Goal: Navigation & Orientation: Find specific page/section

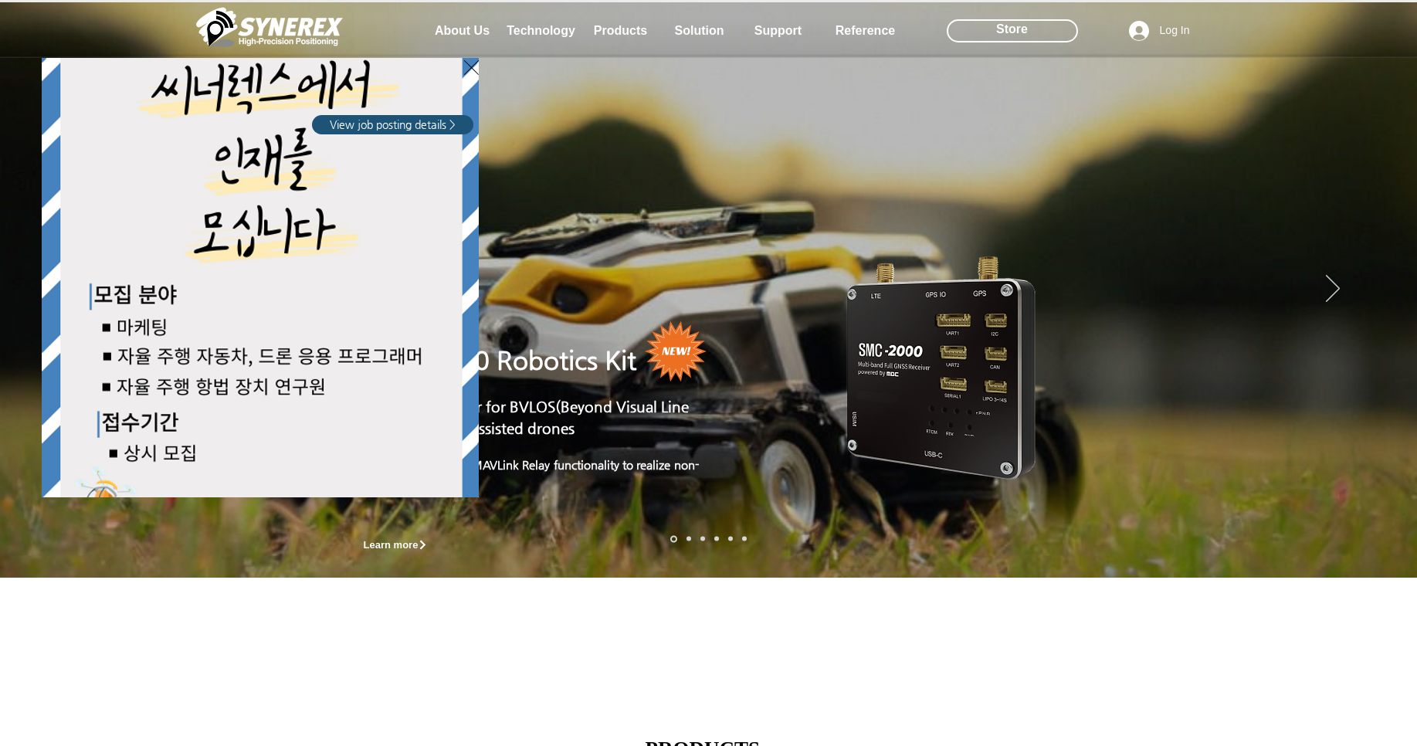
click at [472, 68] on icon "Back to site" at bounding box center [471, 67] width 15 height 15
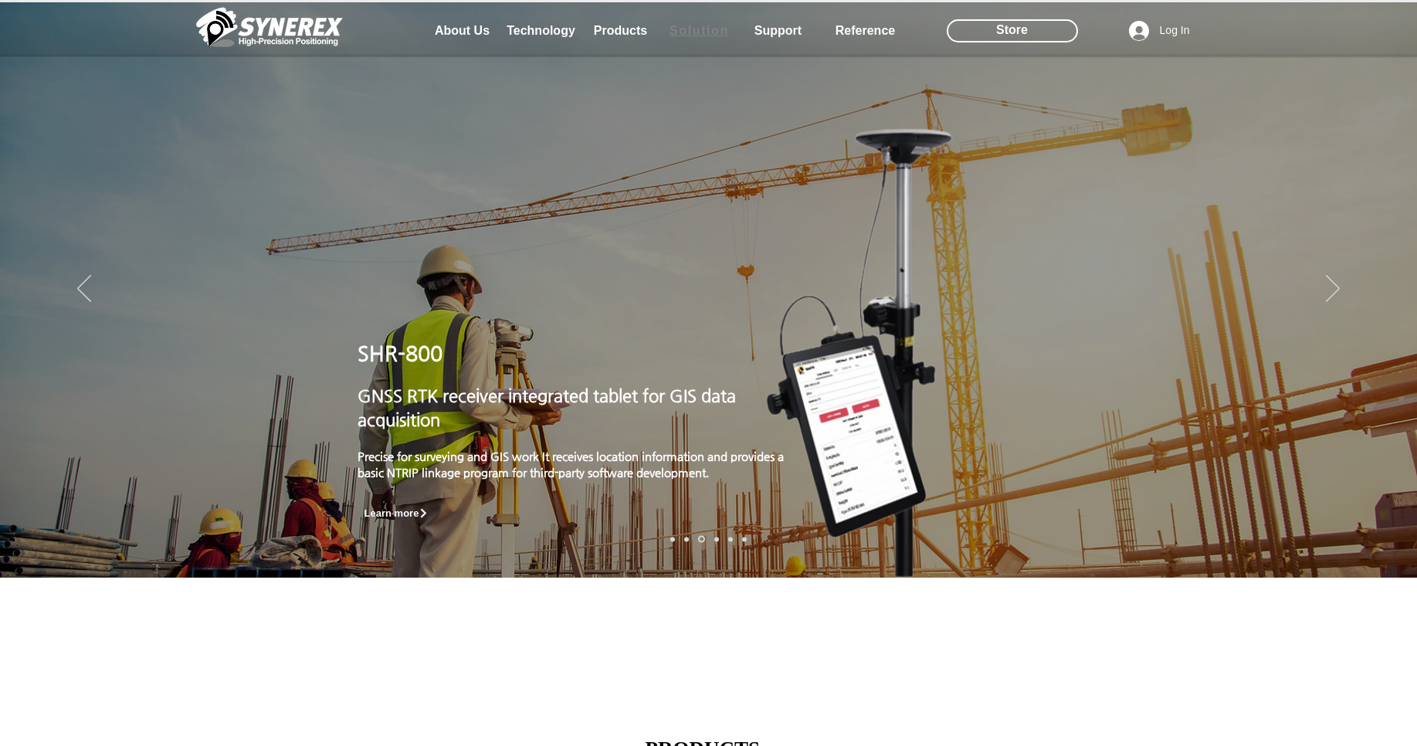
click at [726, 32] on span "Solution" at bounding box center [698, 31] width 59 height 14
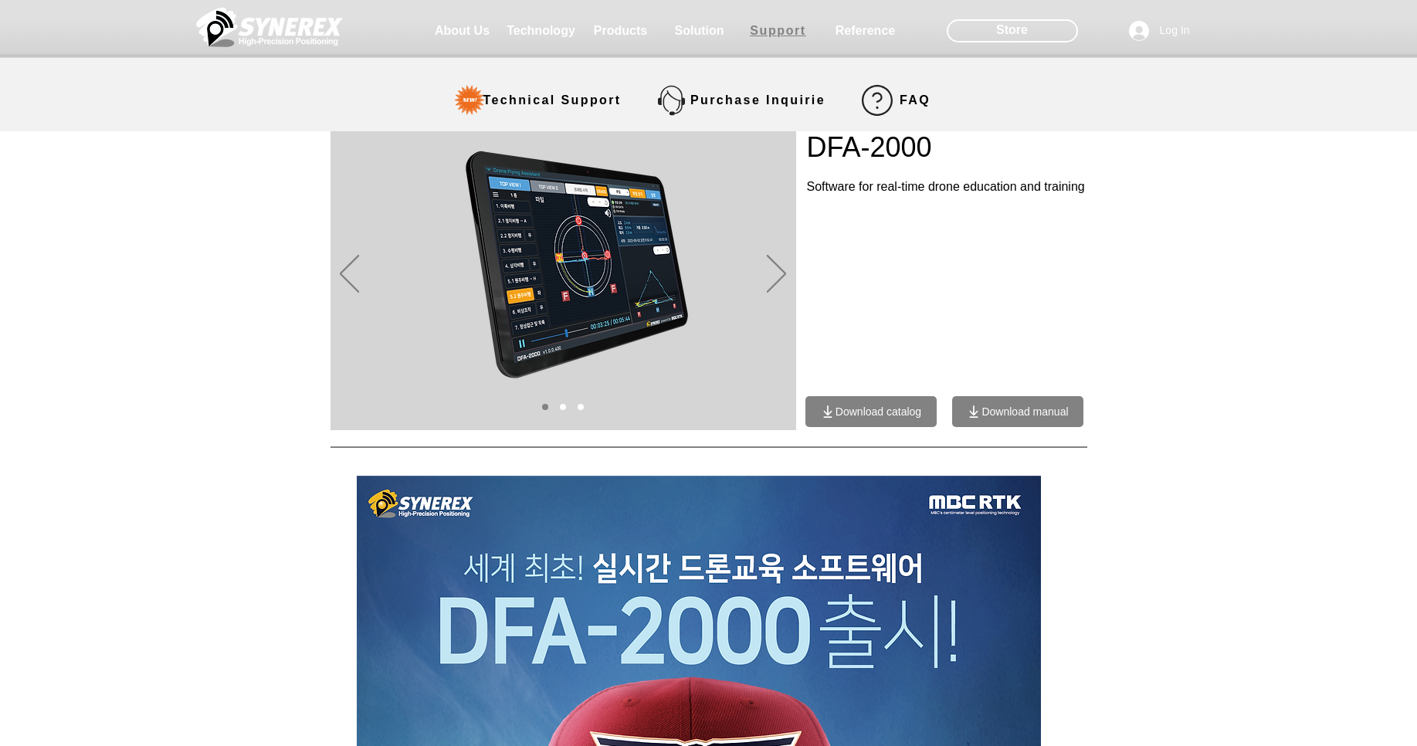
click at [794, 35] on span "Support" at bounding box center [778, 31] width 56 height 14
click at [794, 34] on span "Support" at bounding box center [778, 31] width 56 height 14
select select "******"
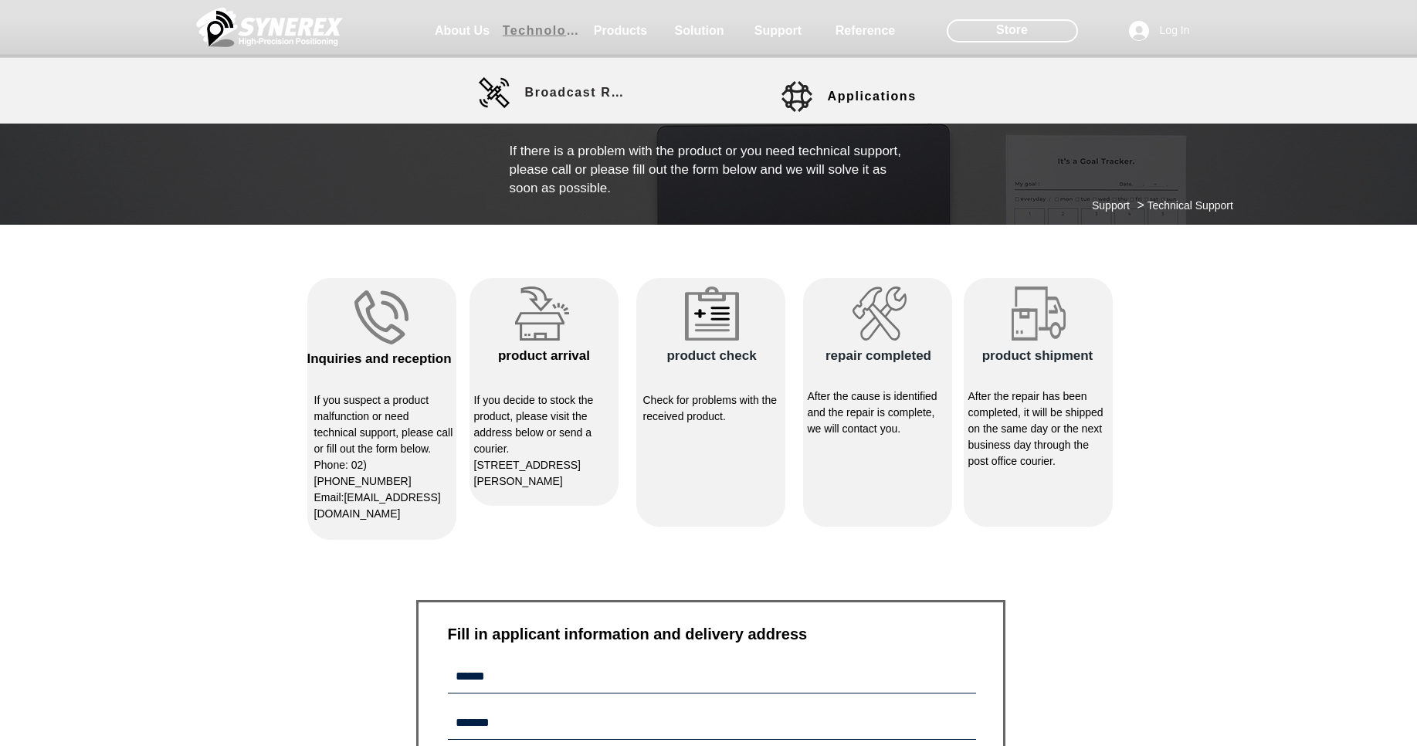
click at [548, 37] on span "Technology" at bounding box center [541, 31] width 77 height 14
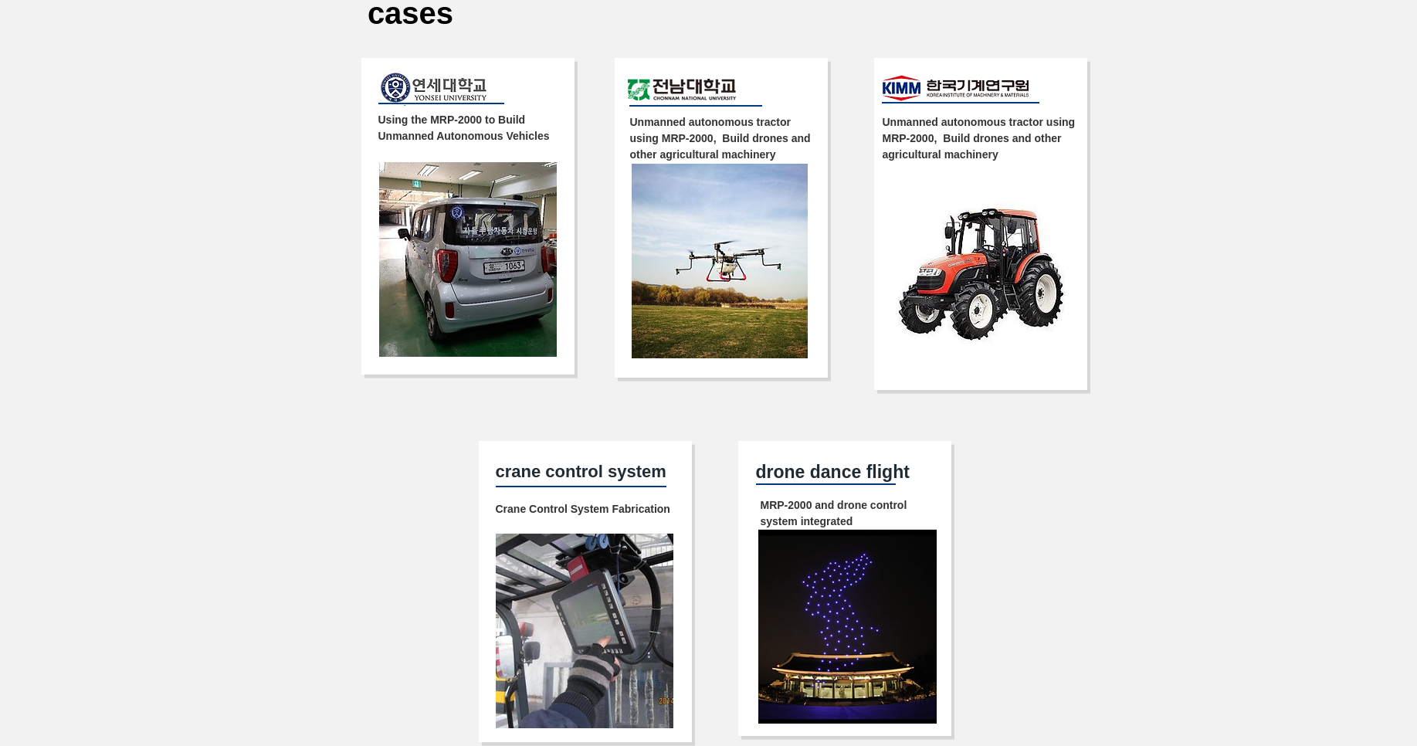
scroll to position [2830, 0]
click at [462, 314] on img at bounding box center [468, 260] width 178 height 195
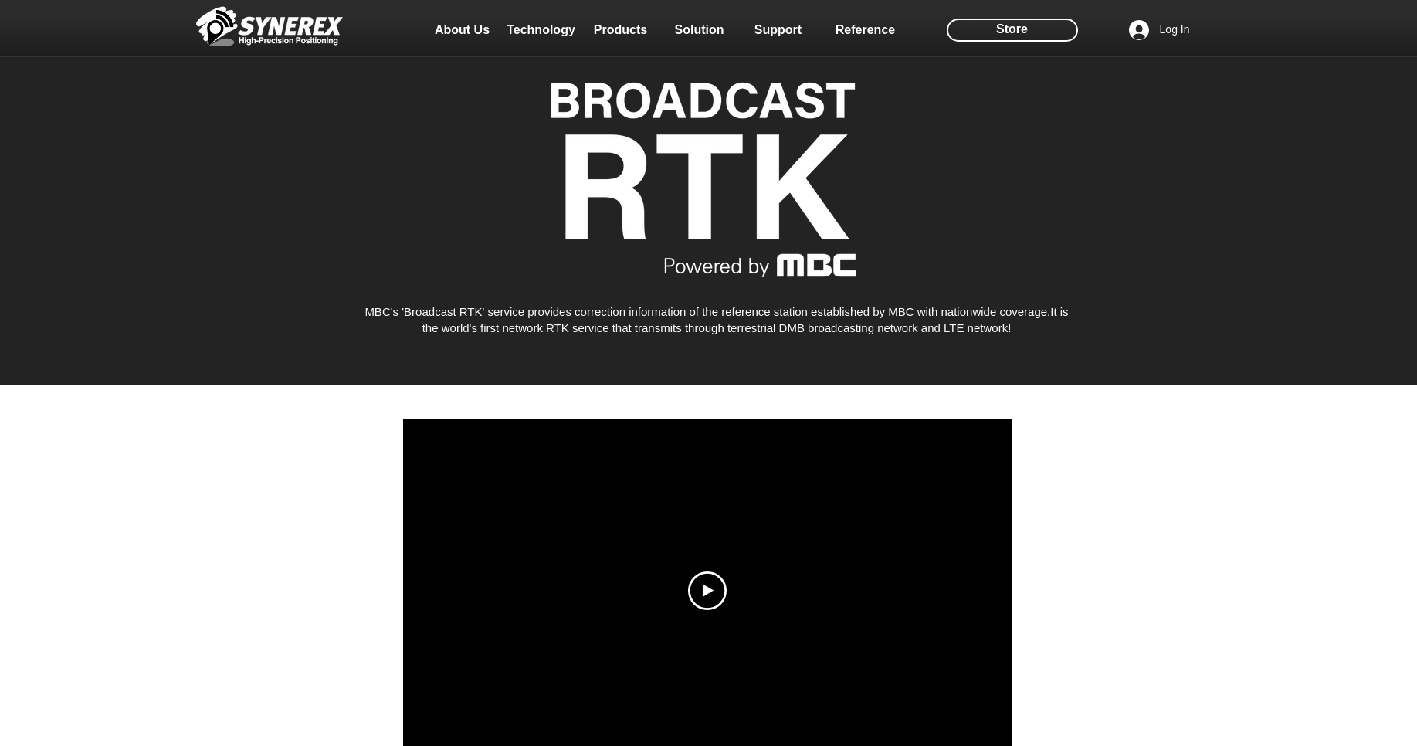
scroll to position [0, 0]
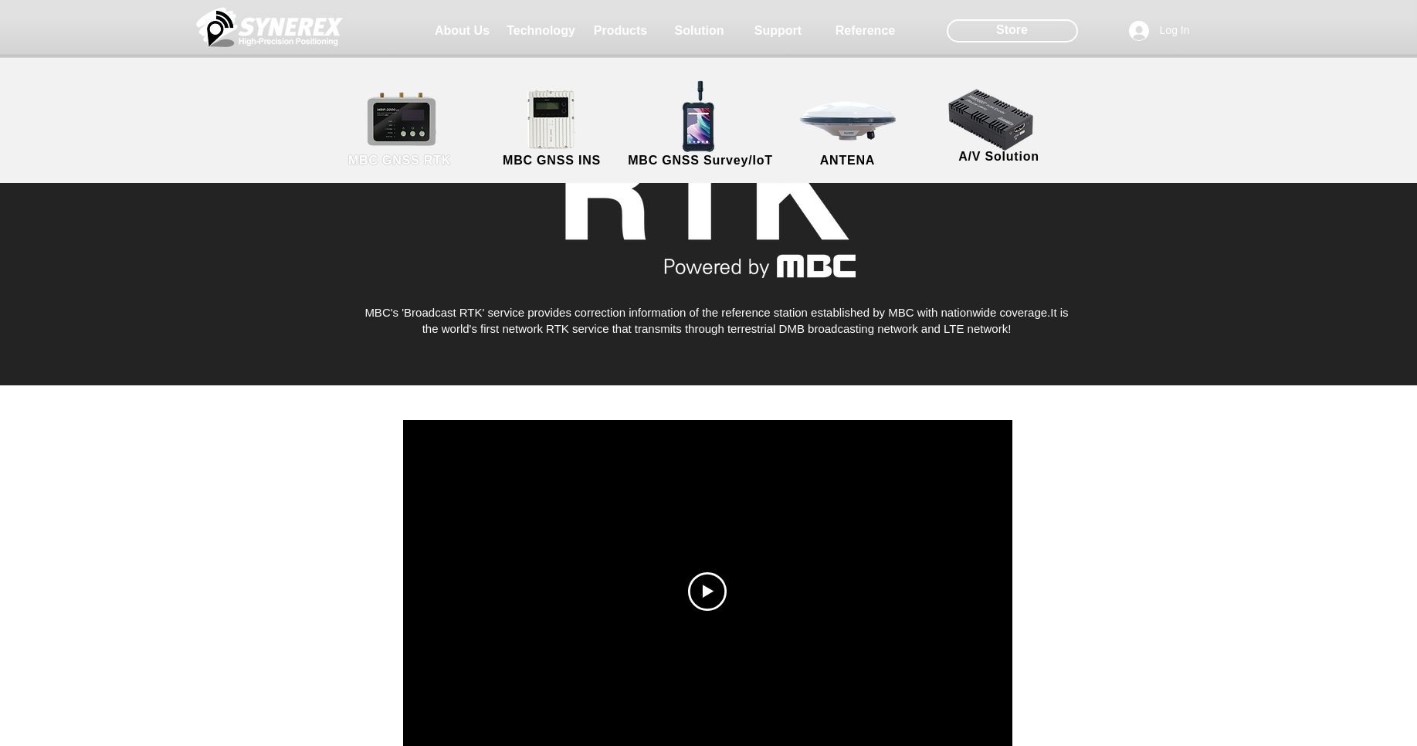
click at [435, 121] on link "MBC GNSS RTK" at bounding box center [399, 129] width 139 height 81
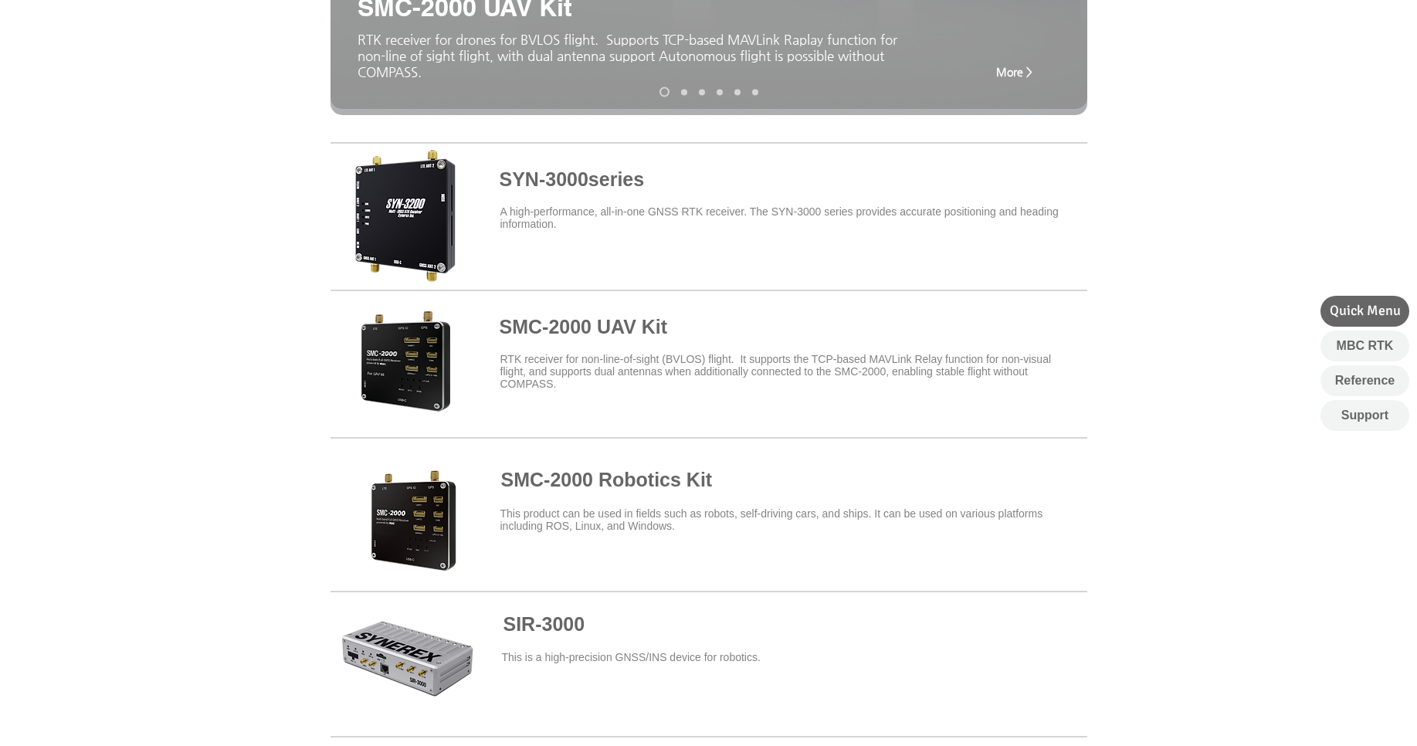
scroll to position [425, 0]
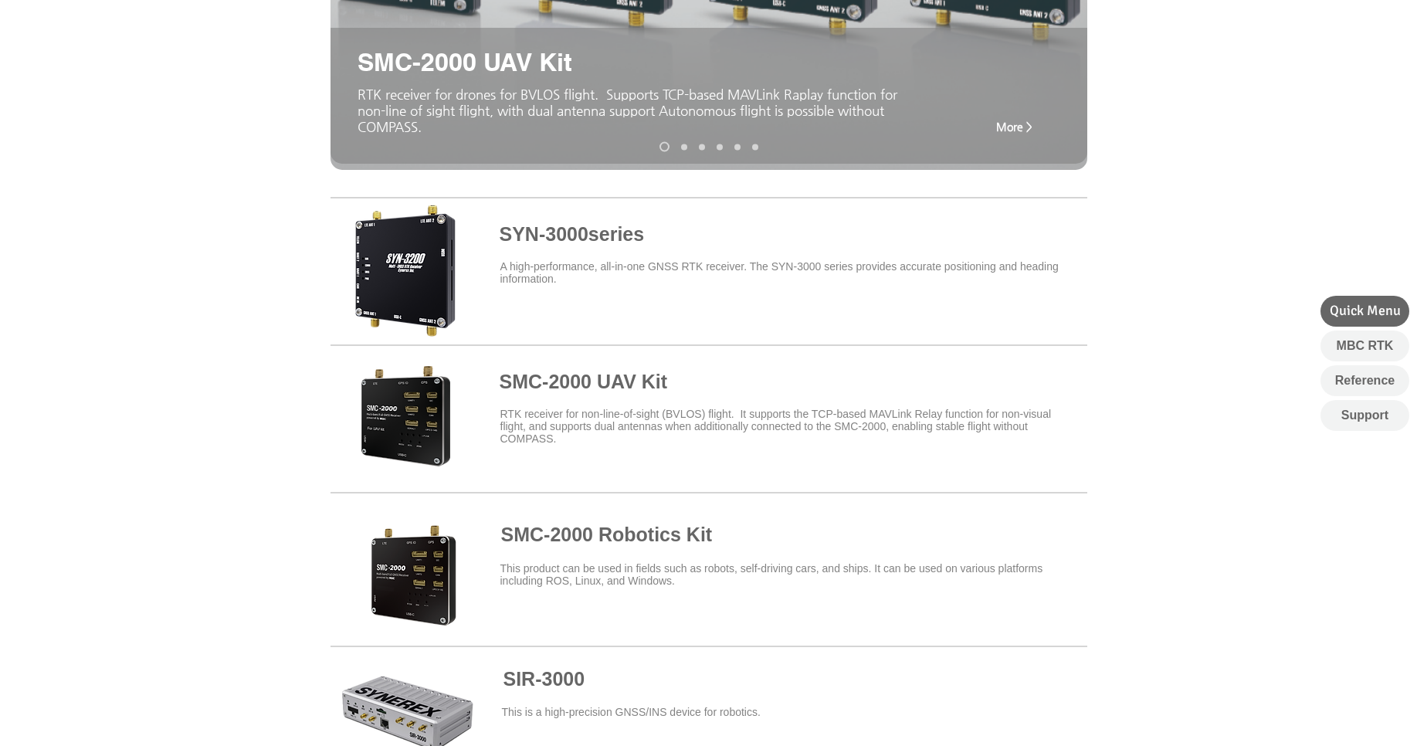
click at [543, 375] on span at bounding box center [708, 415] width 757 height 135
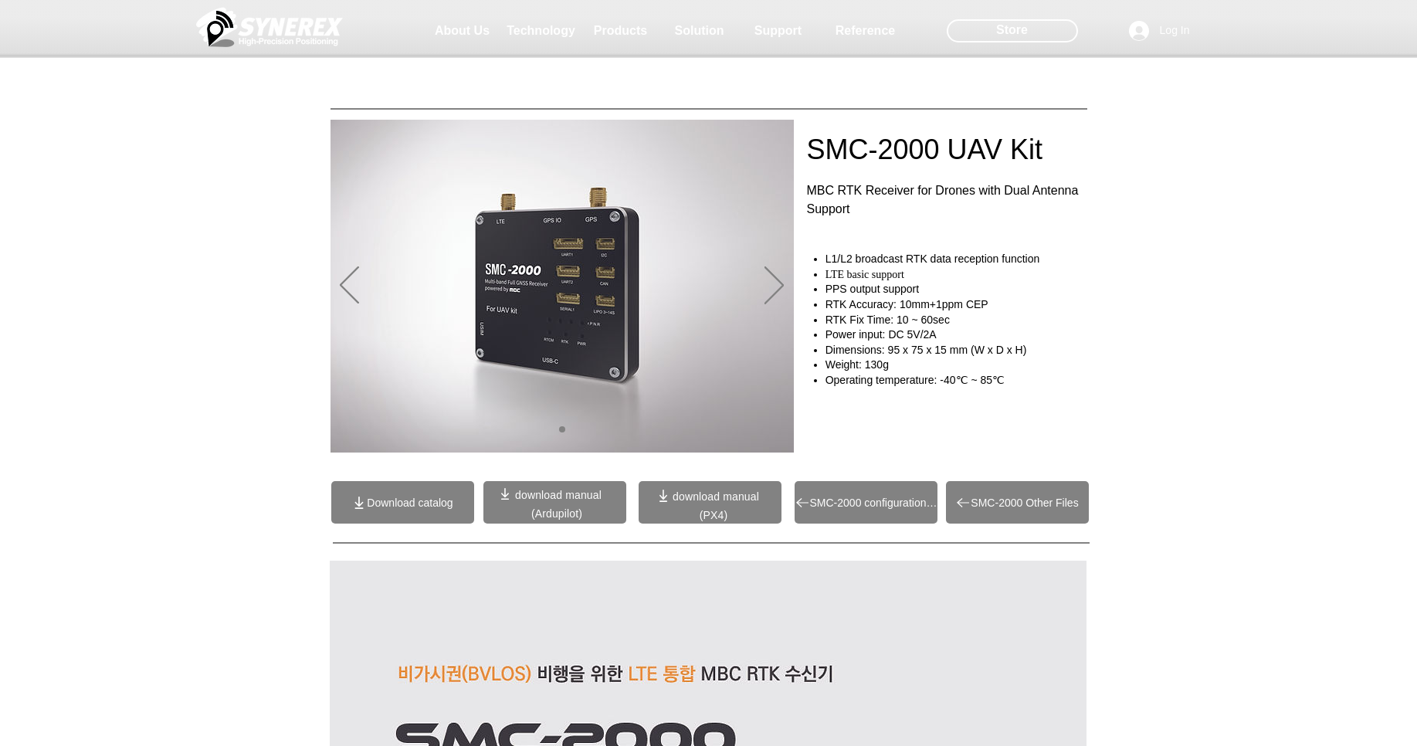
click at [836, 497] on span "SMC-2000 configuration file" at bounding box center [873, 502] width 127 height 12
